Goal: Information Seeking & Learning: Check status

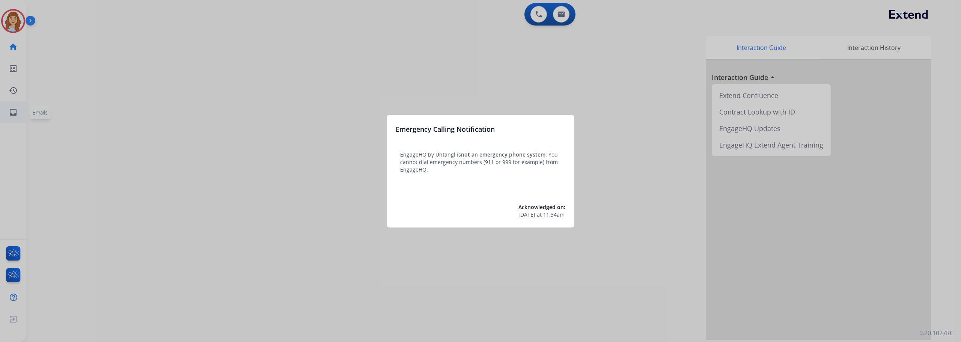
click at [12, 116] on div at bounding box center [480, 171] width 961 height 342
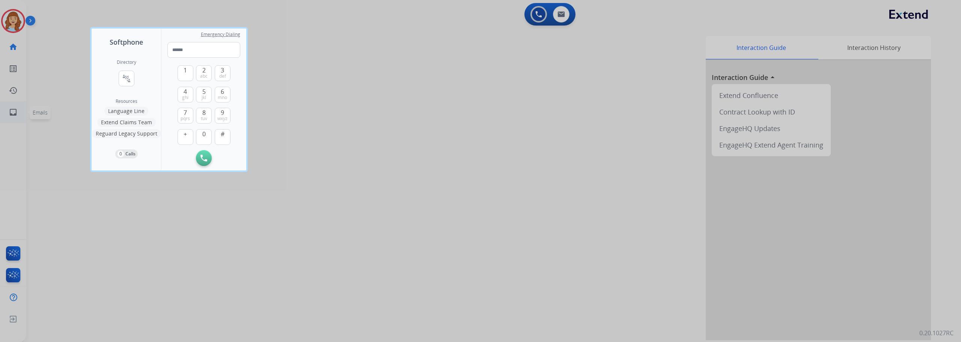
click at [12, 116] on div at bounding box center [480, 171] width 961 height 342
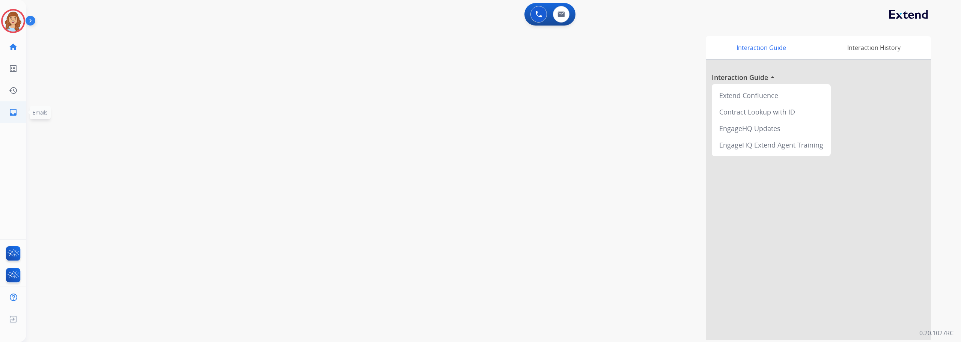
click at [12, 116] on mat-icon "inbox" at bounding box center [13, 112] width 9 height 9
select select "**********"
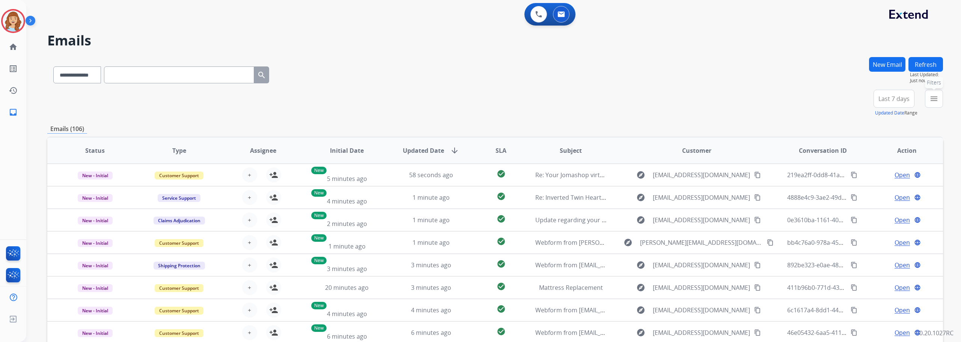
click at [941, 100] on button "menu Filters" at bounding box center [934, 99] width 18 height 18
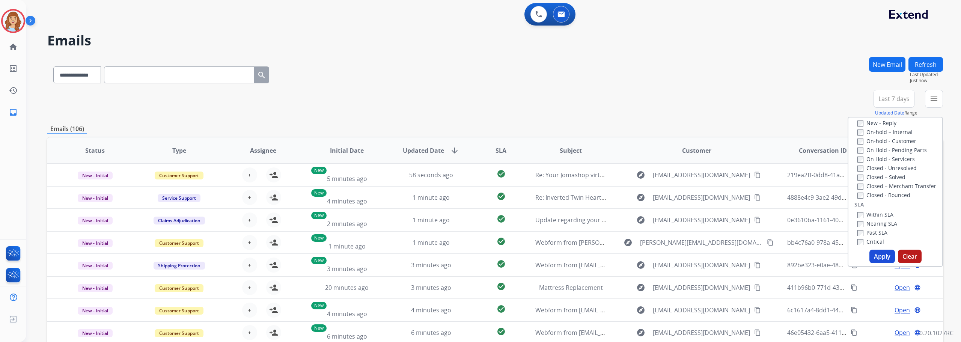
scroll to position [150, 0]
click at [899, 185] on label "Closed - Bounced" at bounding box center [883, 185] width 53 height 7
click at [881, 258] on button "Apply" at bounding box center [882, 257] width 26 height 14
